Goal: Information Seeking & Learning: Learn about a topic

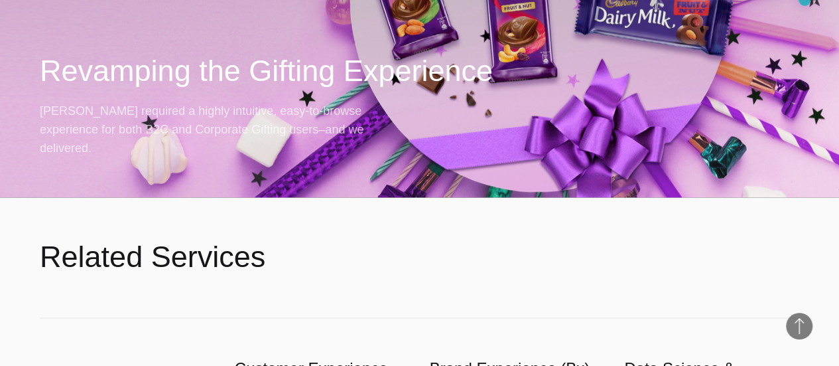
scroll to position [3234, 0]
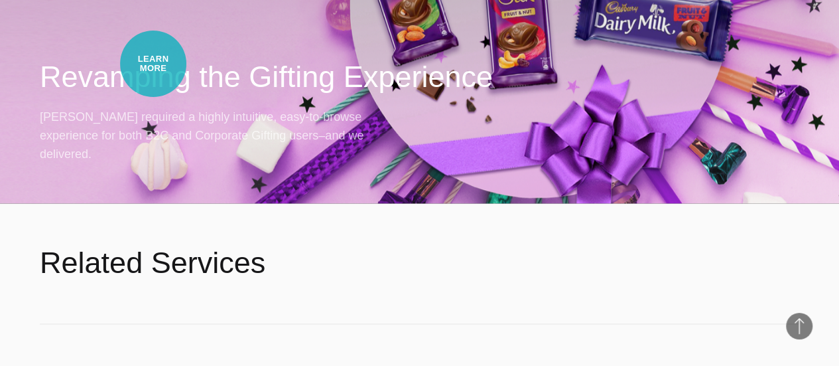
click at [153, 64] on div "Work・Retail & Consumer Goods Revamping the Gifting Experience Mondelez required…" at bounding box center [419, 20] width 839 height 366
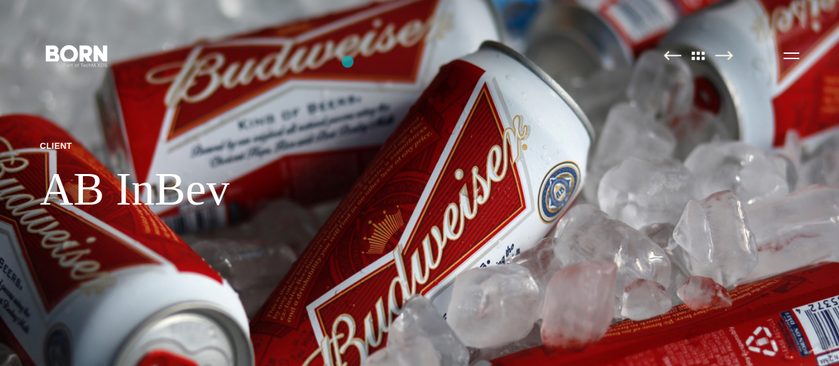
click at [348, 62] on img at bounding box center [419, 183] width 839 height 366
